Goal: Browse casually

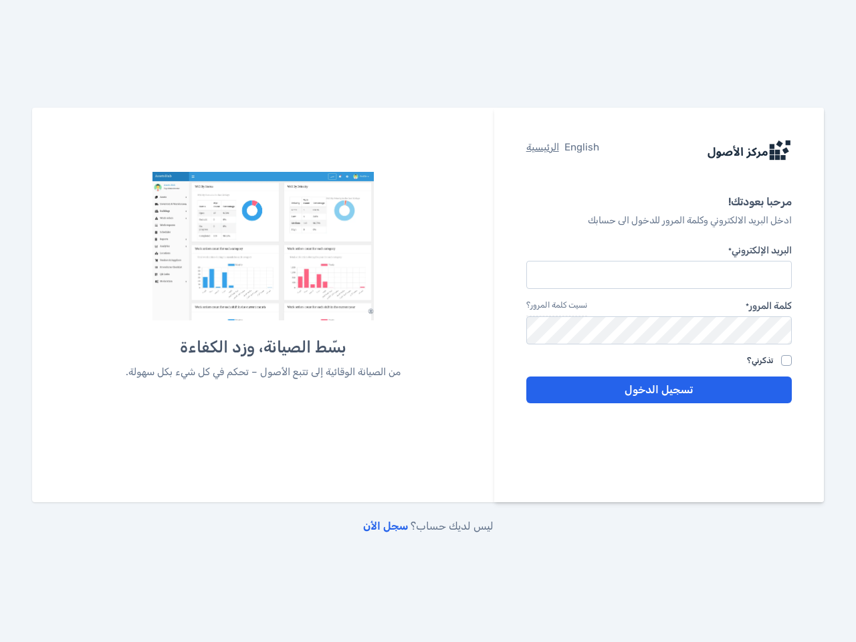
click at [428, 321] on div "بسّط الصيانة، وزد الكفاءة من الصيانة الوقائية إلى تتبع الأصول – تحكم في كل شيء …" at bounding box center [263, 297] width 370 height 250
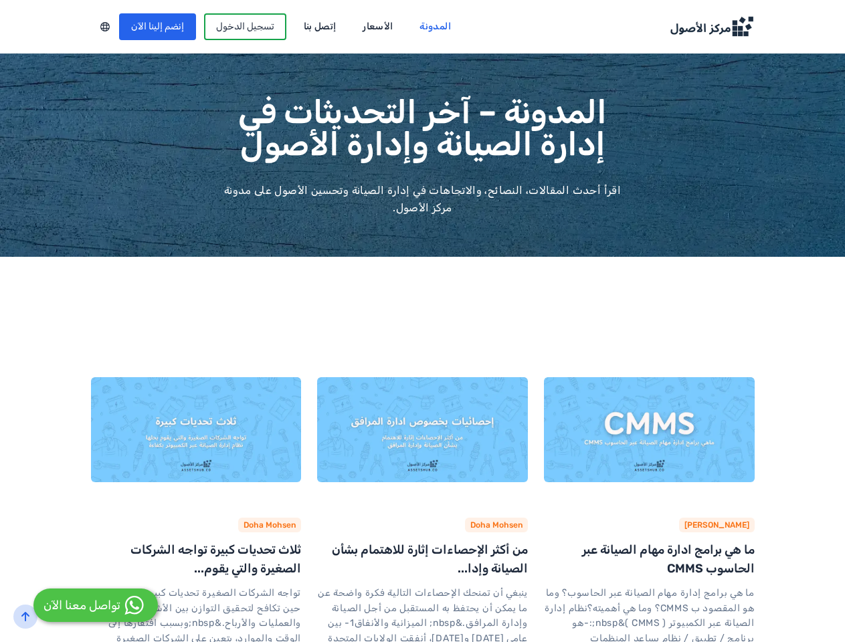
click at [91, 27] on div at bounding box center [105, 26] width 28 height 17
click at [749, 528] on link "[PERSON_NAME]" at bounding box center [716, 525] width 65 height 9
click at [516, 528] on link "Doha Mohsen" at bounding box center [496, 525] width 52 height 9
click at [250, 528] on link "Doha Mohsen" at bounding box center [270, 525] width 52 height 9
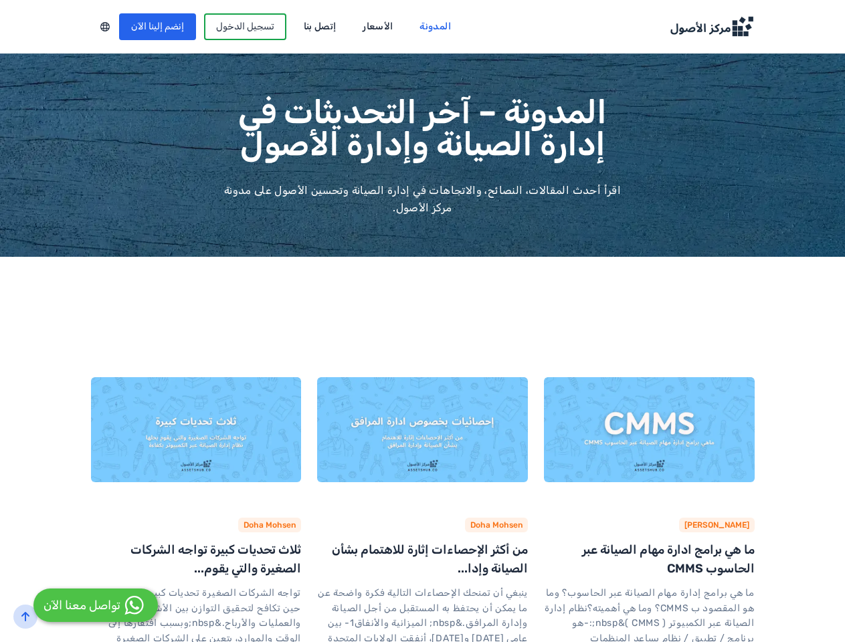
click at [25, 617] on icon "back-to-top" at bounding box center [25, 617] width 11 height 11
